Goal: Information Seeking & Learning: Learn about a topic

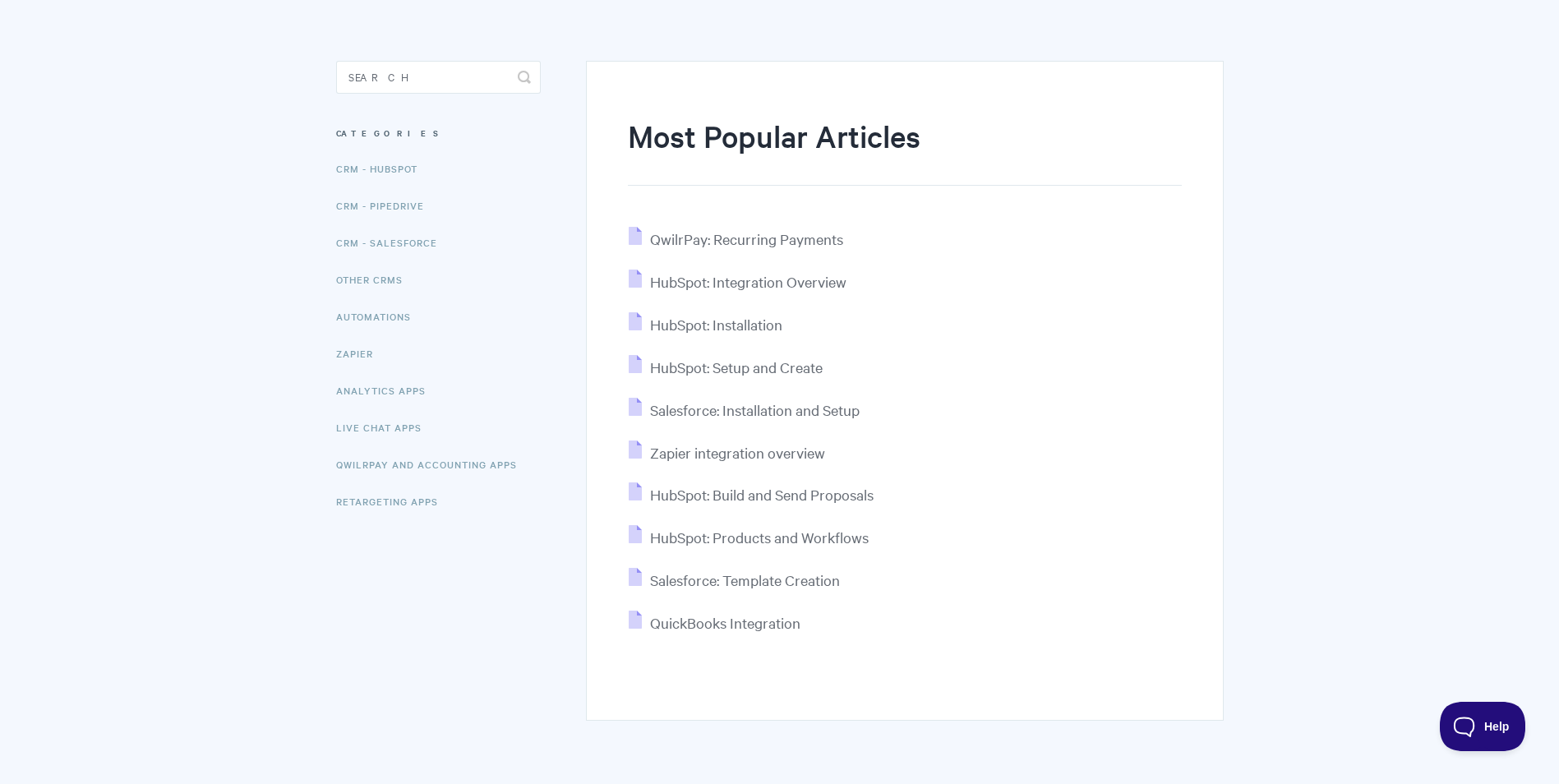
scroll to position [74, 0]
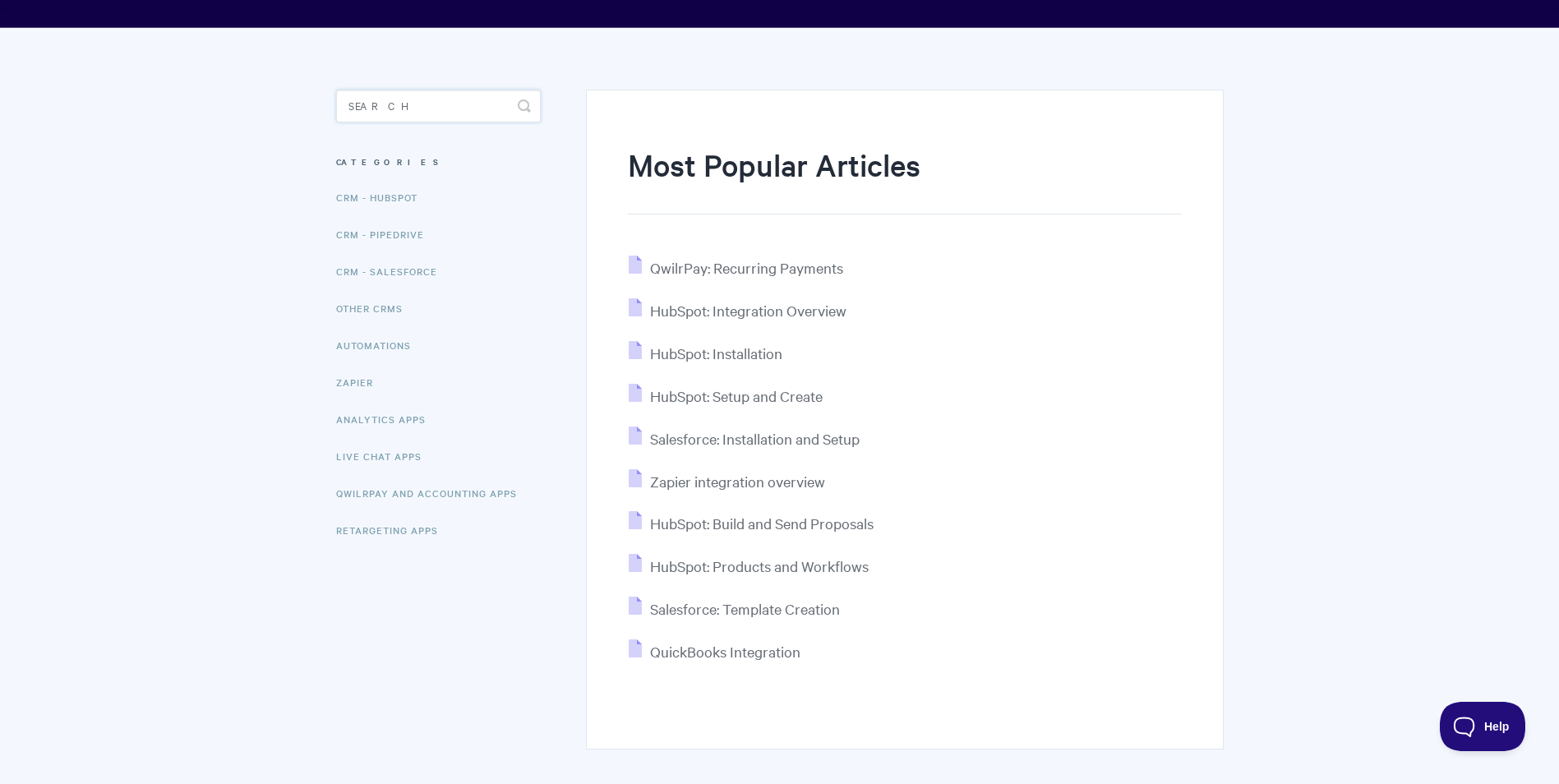
click at [401, 106] on input "Search" at bounding box center [439, 106] width 205 height 33
type input "visa"
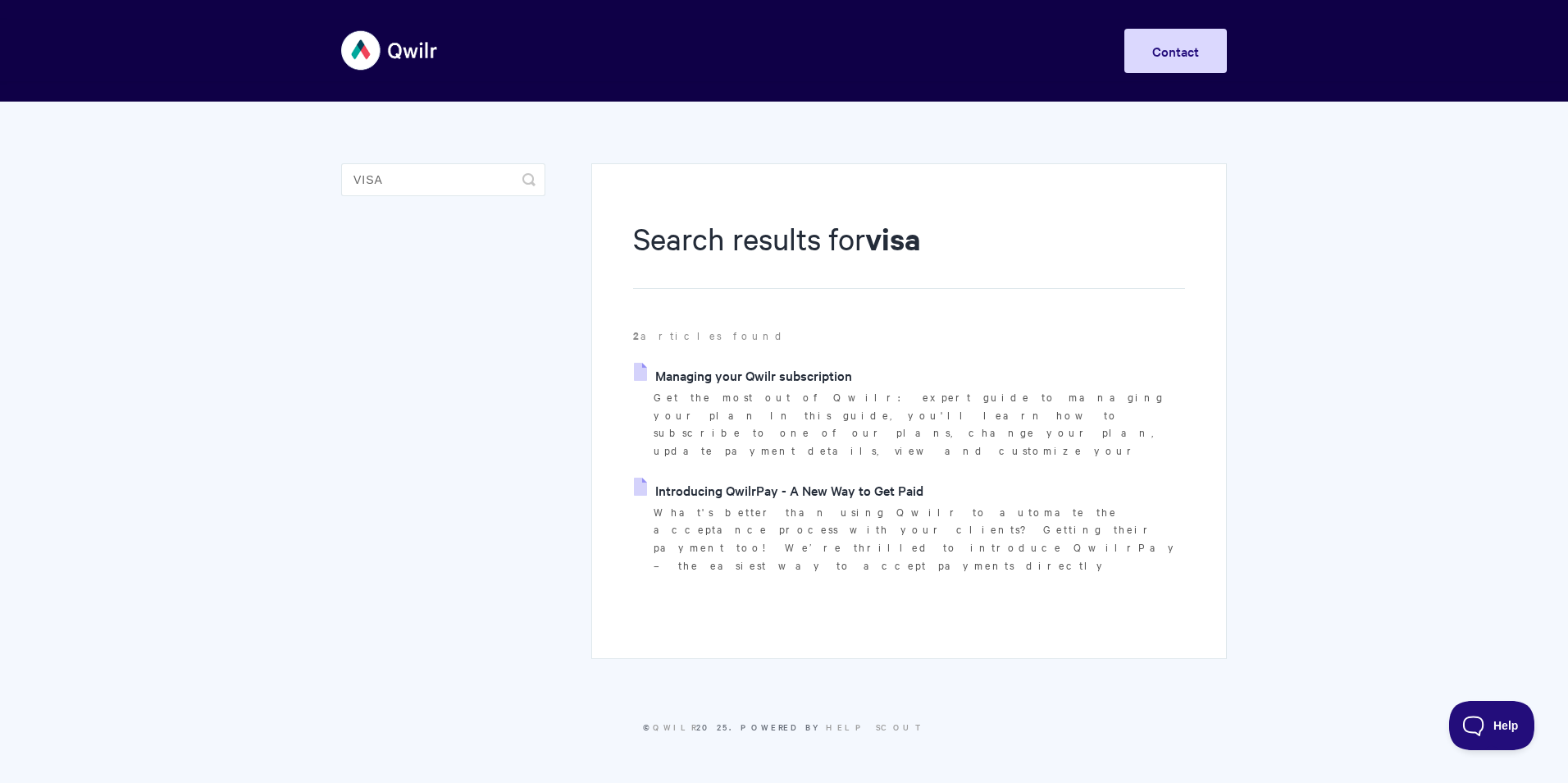
click at [760, 478] on link "Introducing QwilrPay - A New Way to Get Paid" at bounding box center [779, 490] width 290 height 24
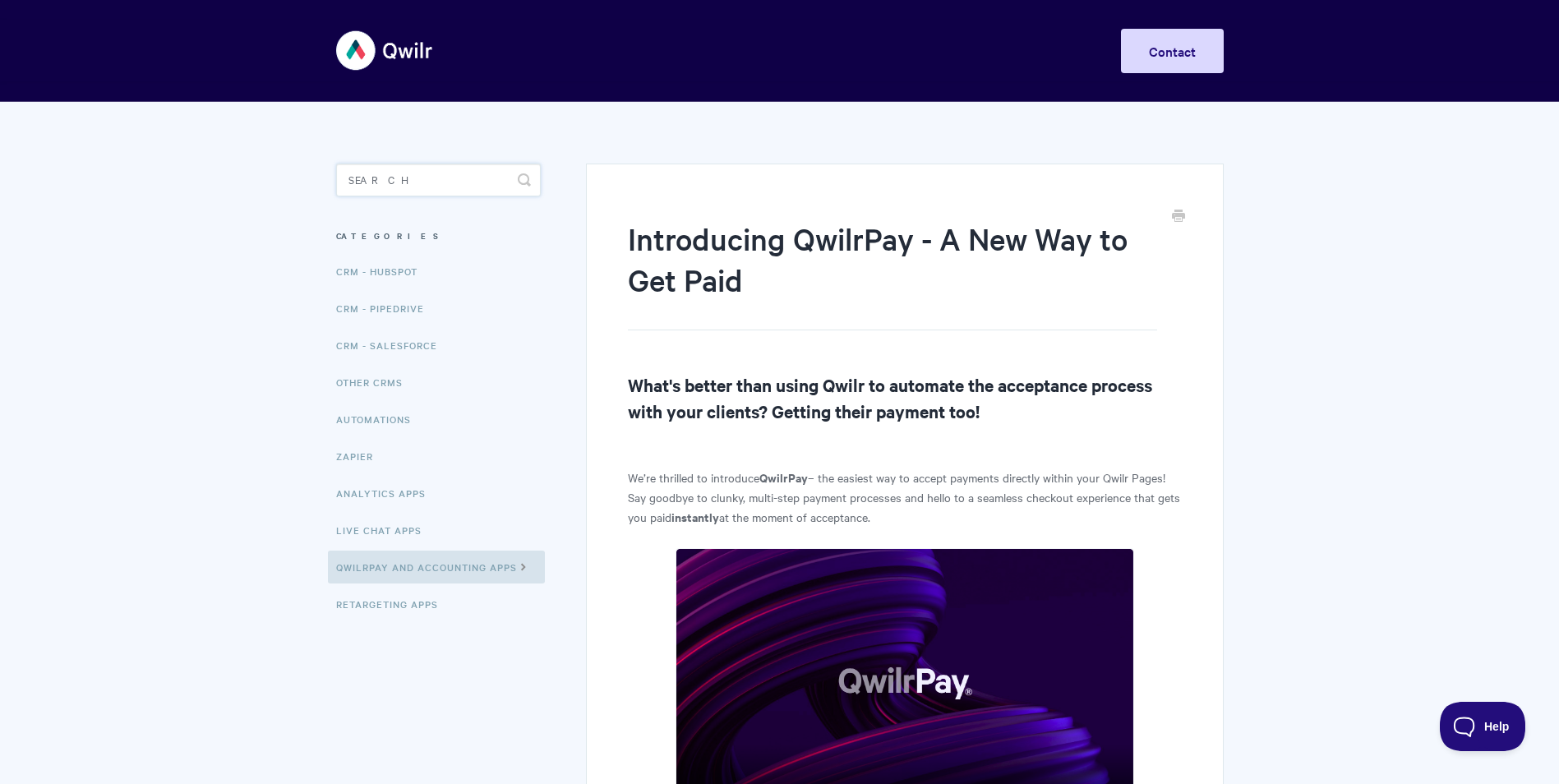
click at [400, 183] on input "Search" at bounding box center [439, 179] width 205 height 33
type input "cybersource"
